Goal: Task Accomplishment & Management: Use online tool/utility

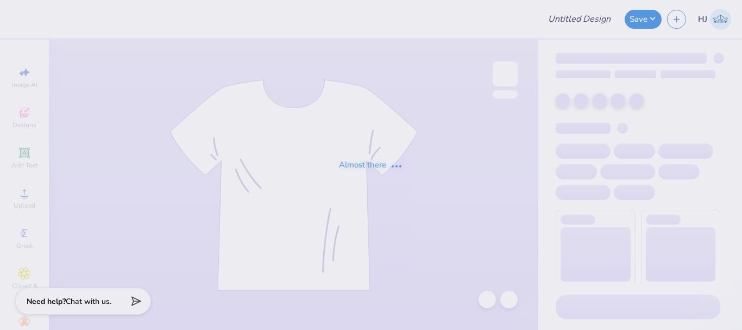
type input "AU Alpha Chi Fall PR Merch 2025"
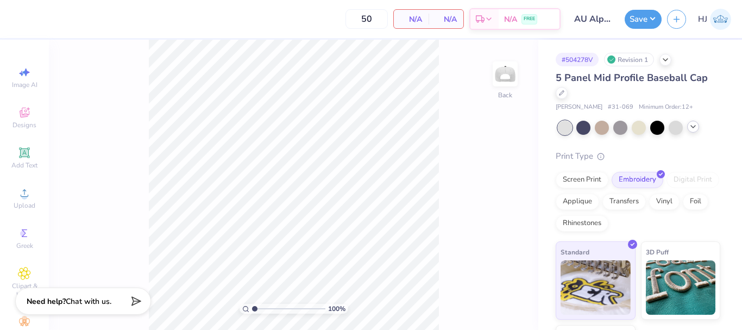
click at [691, 130] on icon at bounding box center [693, 126] width 9 height 9
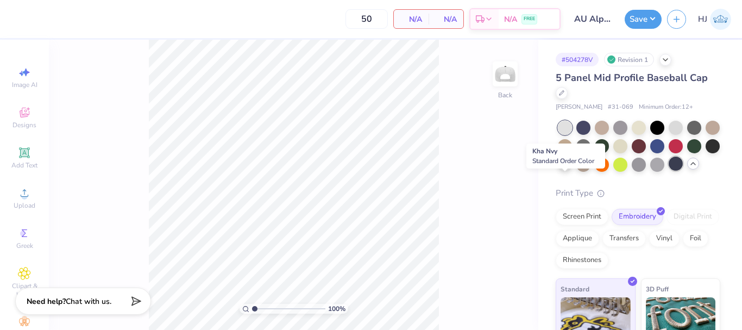
click at [669, 171] on div at bounding box center [676, 163] width 14 height 14
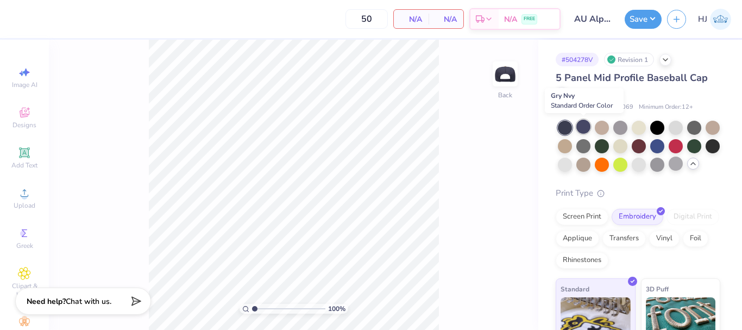
click at [585, 127] on div at bounding box center [583, 126] width 14 height 14
